Goal: Transaction & Acquisition: Obtain resource

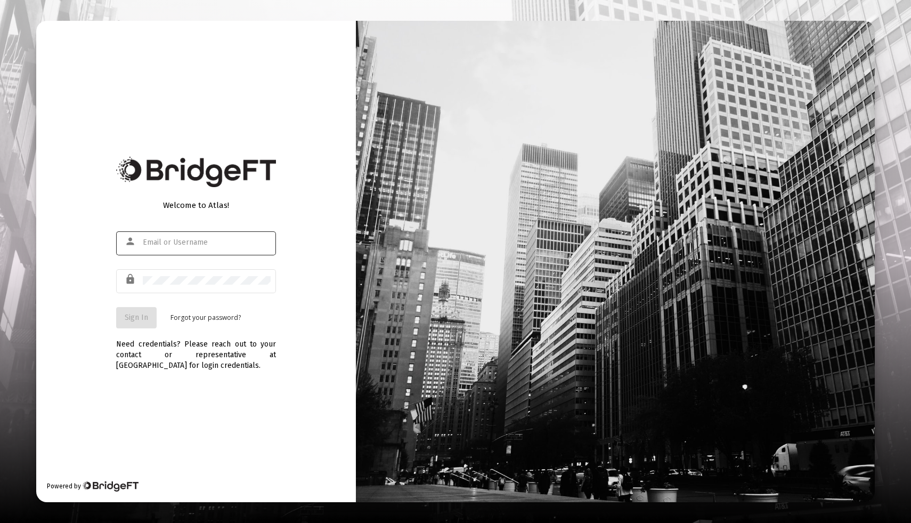
type input "[EMAIL_ADDRESS][DOMAIN_NAME]"
click at [133, 318] on span "Sign In" at bounding box center [136, 317] width 23 height 9
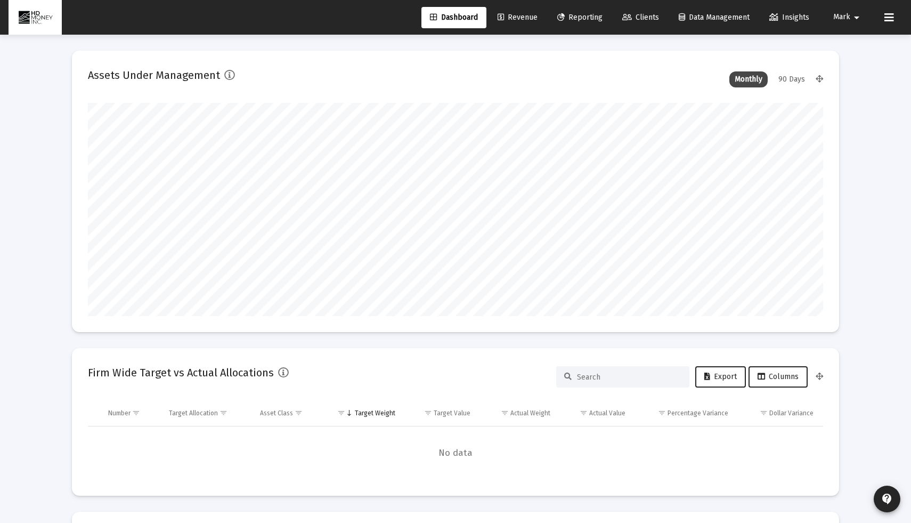
scroll to position [213, 396]
type input "[DATE]"
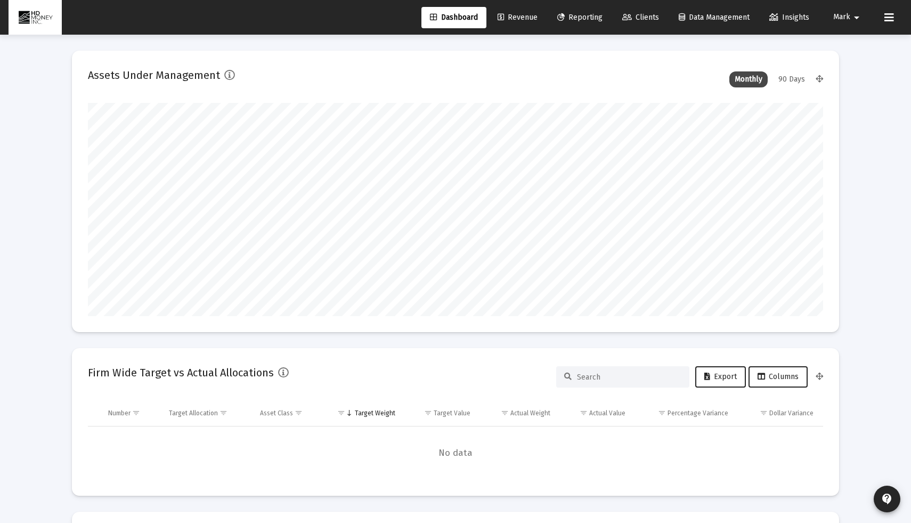
click at [591, 15] on span "Reporting" at bounding box center [579, 17] width 45 height 9
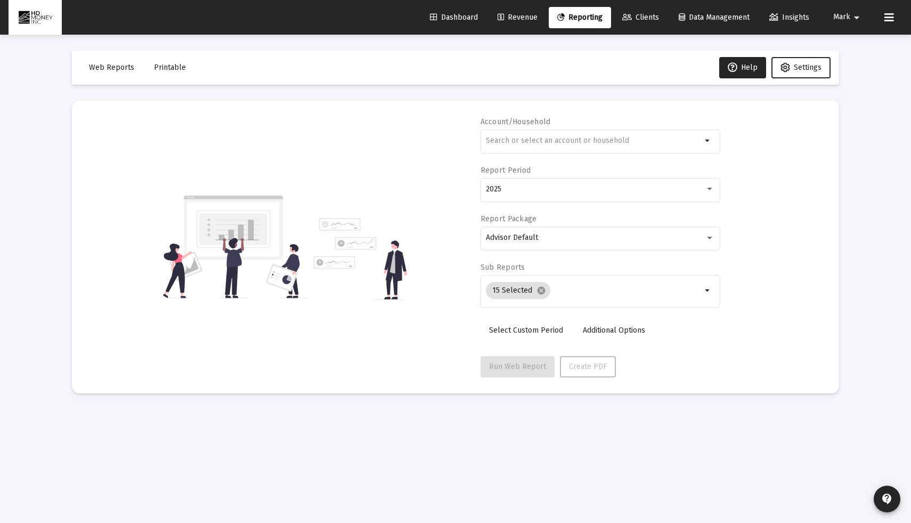
click at [182, 69] on button "Printable" at bounding box center [169, 67] width 49 height 21
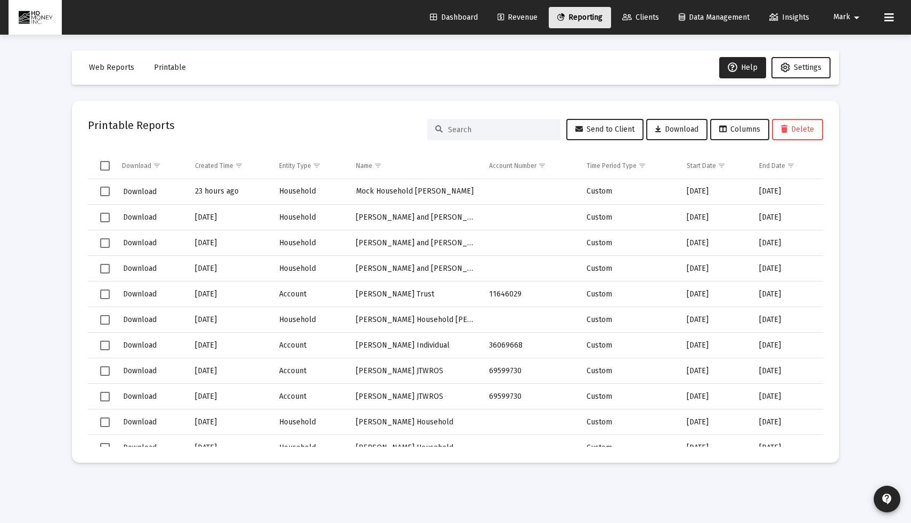
click at [583, 23] on link "Reporting" at bounding box center [580, 17] width 62 height 21
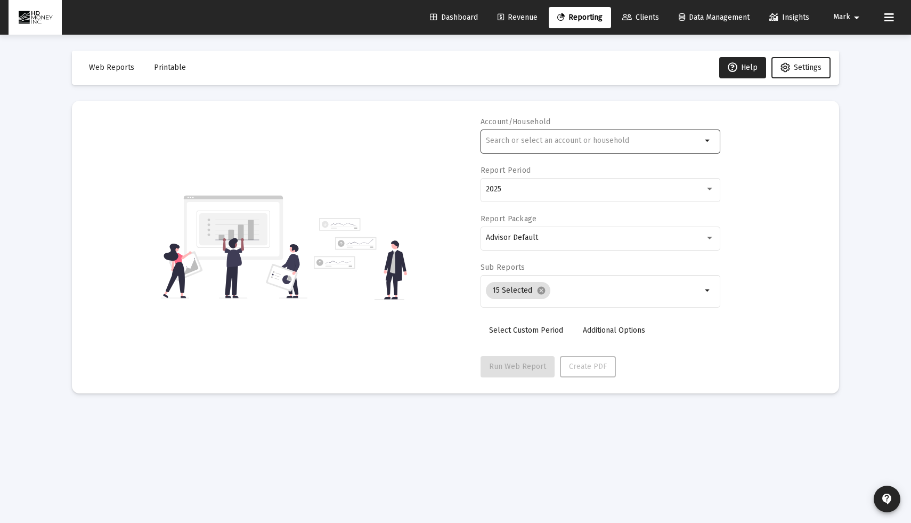
click at [604, 138] on input "text" at bounding box center [594, 140] width 216 height 9
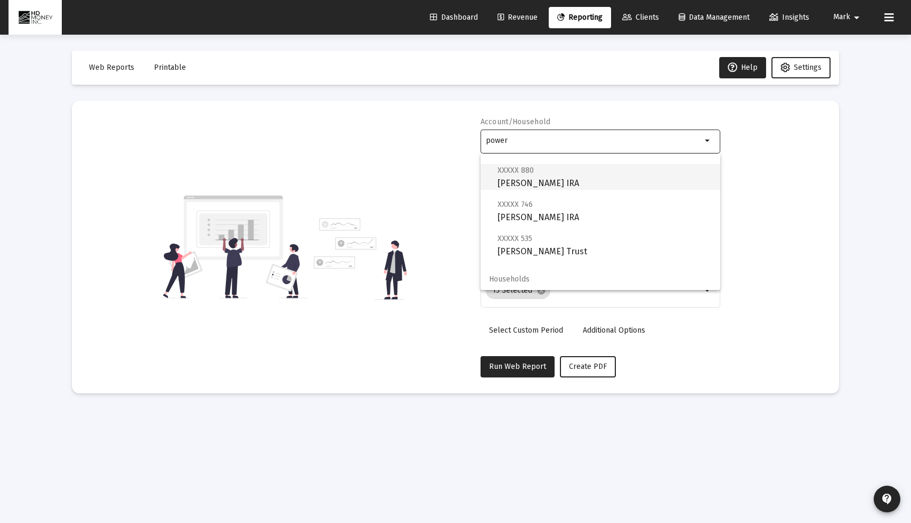
scroll to position [77, 0]
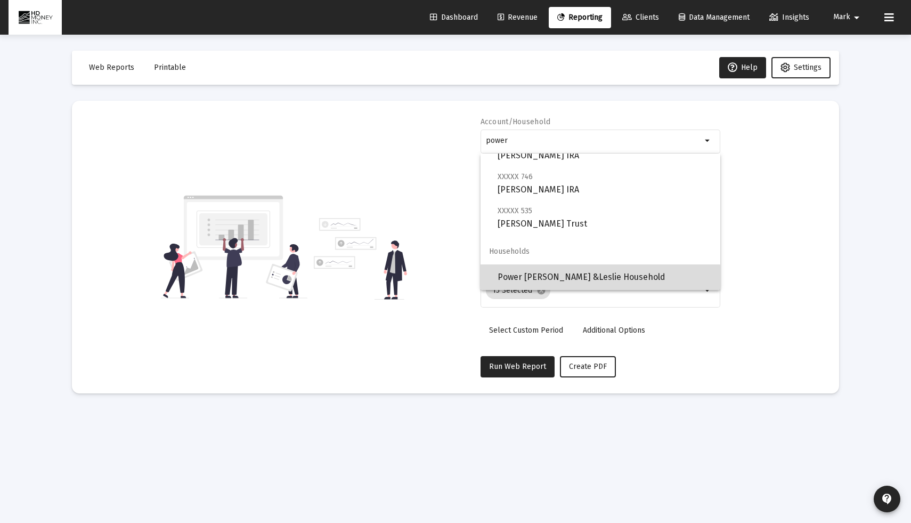
click at [589, 278] on span "Power [PERSON_NAME] &Leslie Household" at bounding box center [604, 277] width 214 height 26
type input "Power [PERSON_NAME] &Leslie Household"
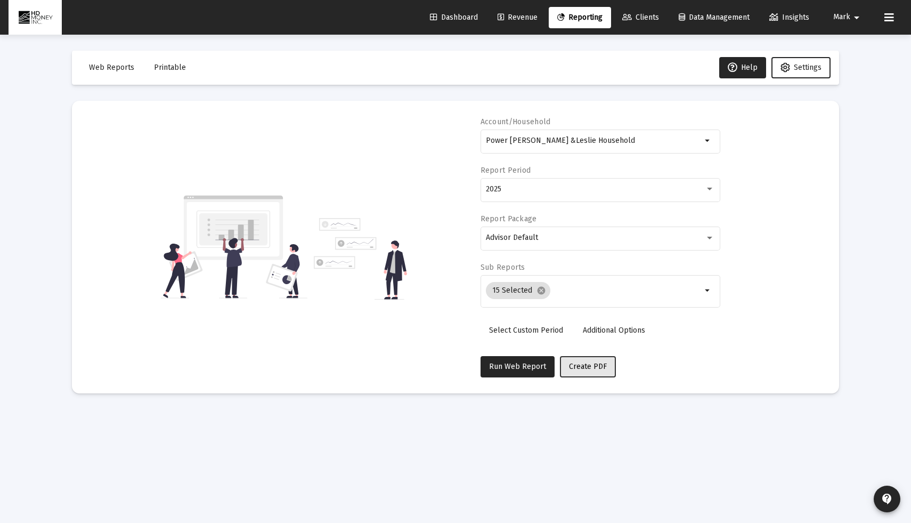
click at [586, 365] on span "Create PDF" at bounding box center [588, 366] width 38 height 9
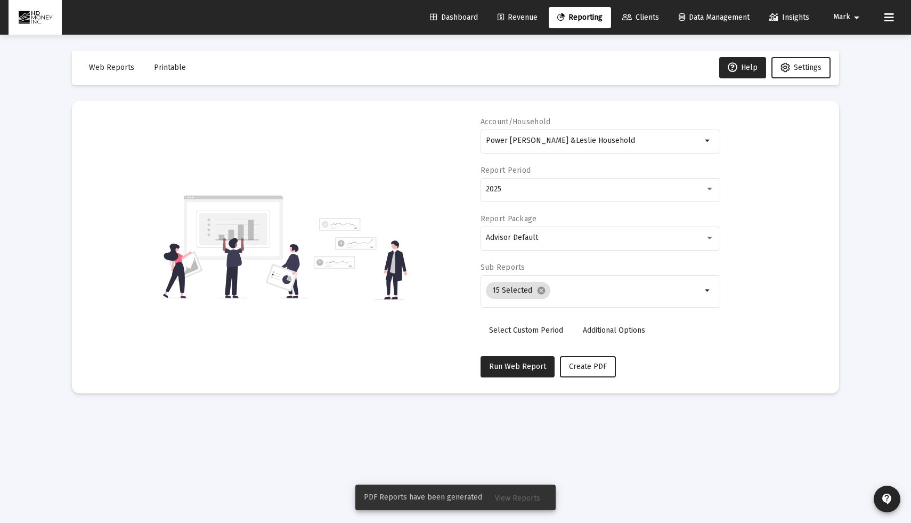
click at [518, 501] on span "View Reports" at bounding box center [517, 497] width 45 height 9
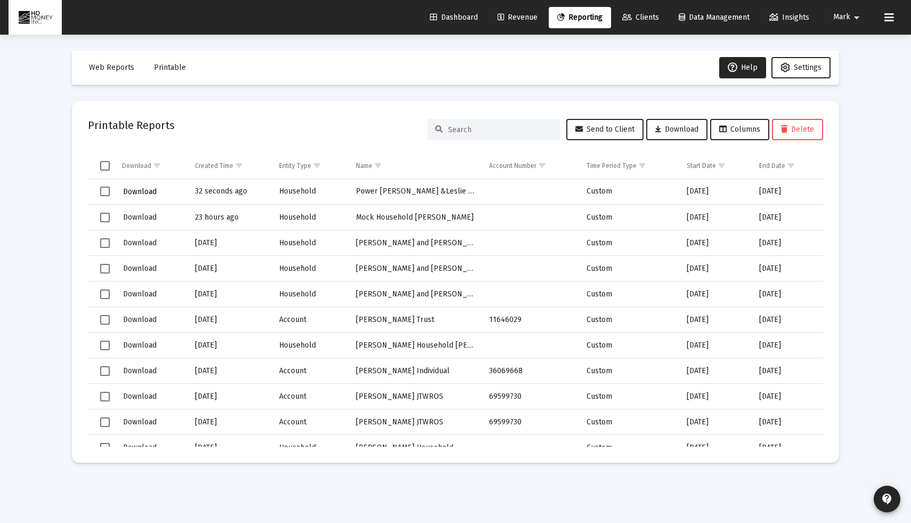
click at [149, 194] on span "Download" at bounding box center [140, 191] width 34 height 9
